Goal: Entertainment & Leisure: Consume media (video, audio)

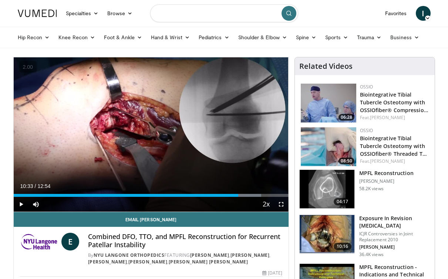
click at [177, 11] on input "Search topics, interventions" at bounding box center [224, 13] width 148 height 18
type input "**********"
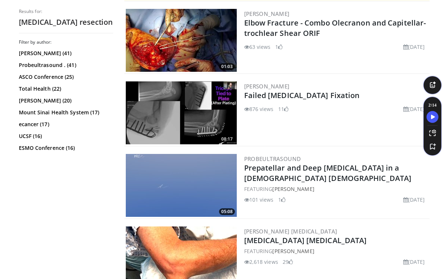
scroll to position [286, 0]
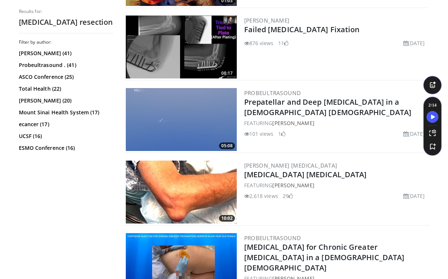
click at [212, 182] on img at bounding box center [181, 192] width 111 height 63
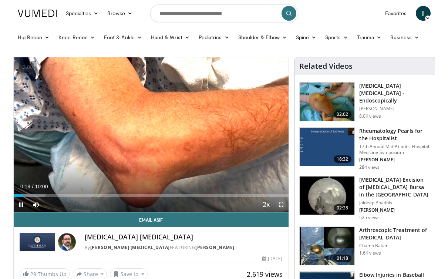
click at [279, 206] on span "Video Player" at bounding box center [281, 204] width 15 height 15
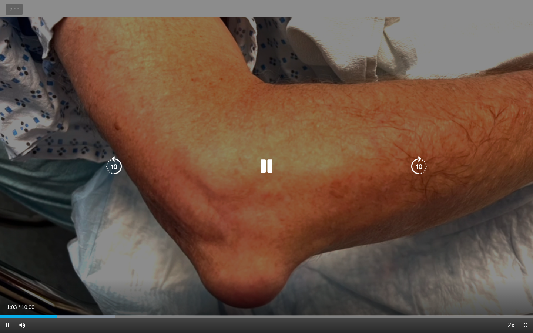
click at [264, 170] on icon "Video Player" at bounding box center [266, 166] width 21 height 21
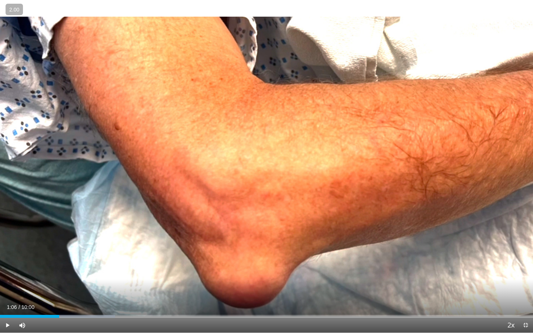
click at [264, 170] on div "10 seconds Tap to unmute" at bounding box center [266, 166] width 533 height 333
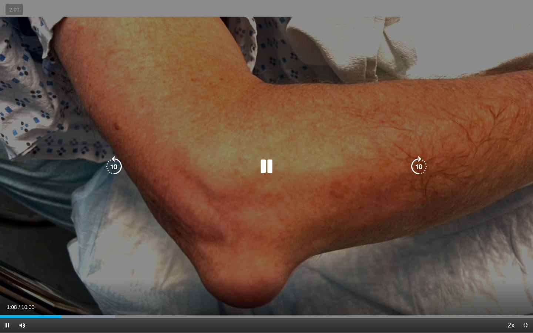
click at [266, 170] on icon "Video Player" at bounding box center [266, 166] width 21 height 21
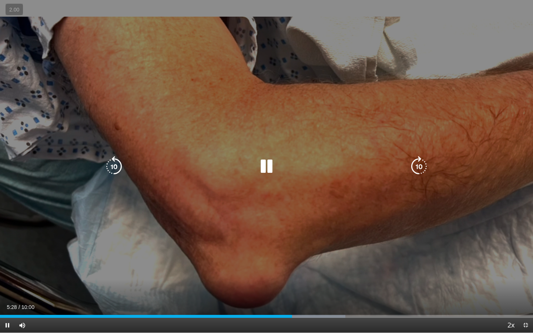
click at [265, 161] on icon "Video Player" at bounding box center [266, 166] width 21 height 21
click at [250, 164] on div "Video Player" at bounding box center [267, 166] width 320 height 15
click at [264, 171] on icon "Video Player" at bounding box center [266, 166] width 21 height 21
click at [261, 170] on icon "Video Player" at bounding box center [266, 166] width 21 height 21
click at [253, 160] on div "Video Player" at bounding box center [267, 166] width 320 height 15
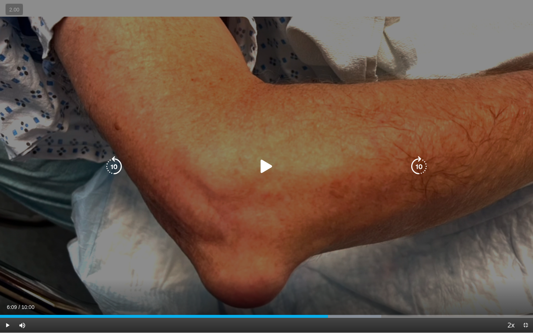
click at [266, 164] on icon "Video Player" at bounding box center [266, 166] width 21 height 21
click at [269, 156] on icon "Video Player" at bounding box center [266, 166] width 21 height 21
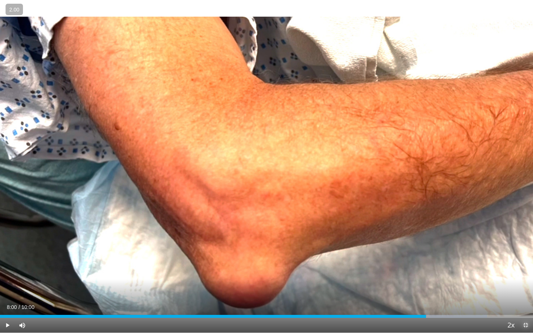
click at [448, 279] on span "Video Player" at bounding box center [525, 325] width 15 height 15
